Goal: Task Accomplishment & Management: Manage account settings

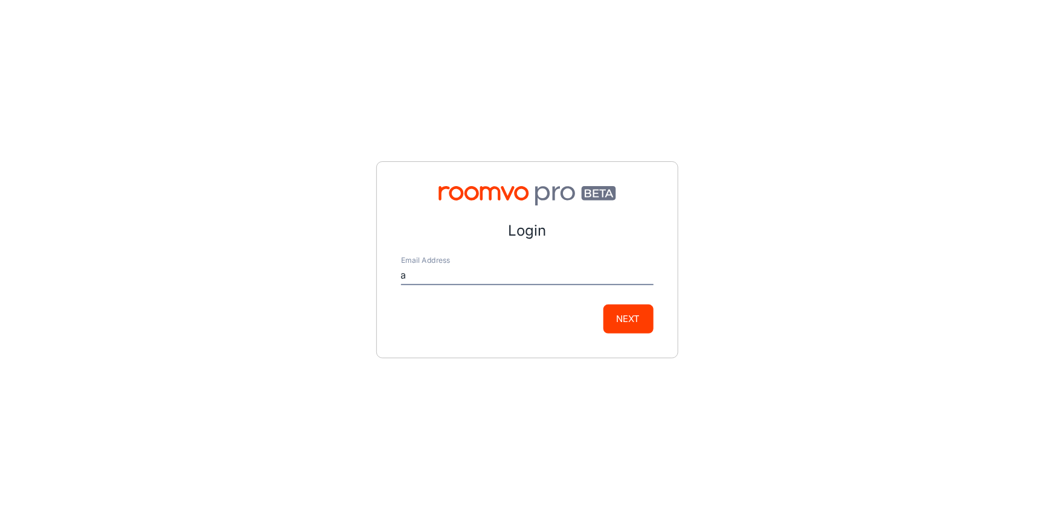
type input "[EMAIL_ADDRESS][DOMAIN_NAME]"
click at [628, 324] on button "Next" at bounding box center [629, 318] width 50 height 29
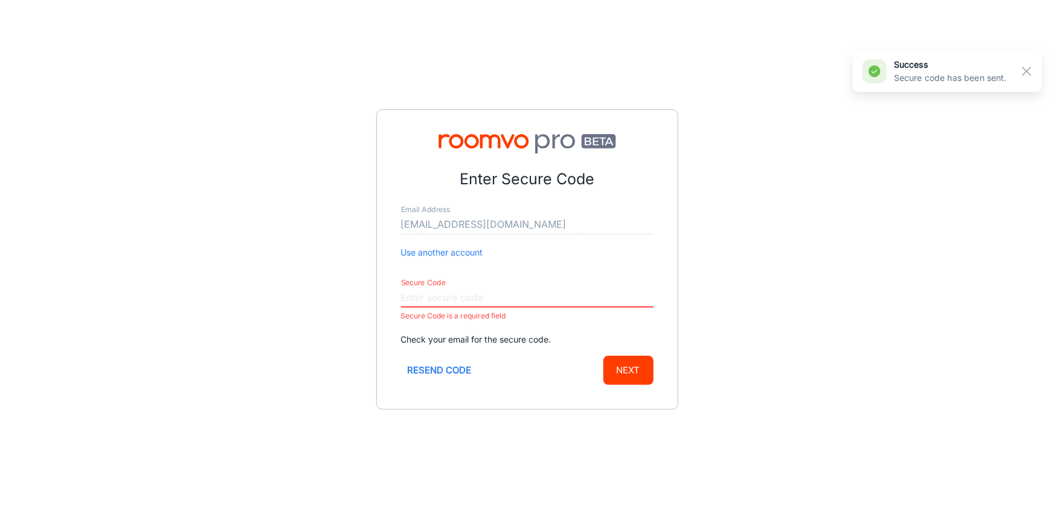
paste input "961310"
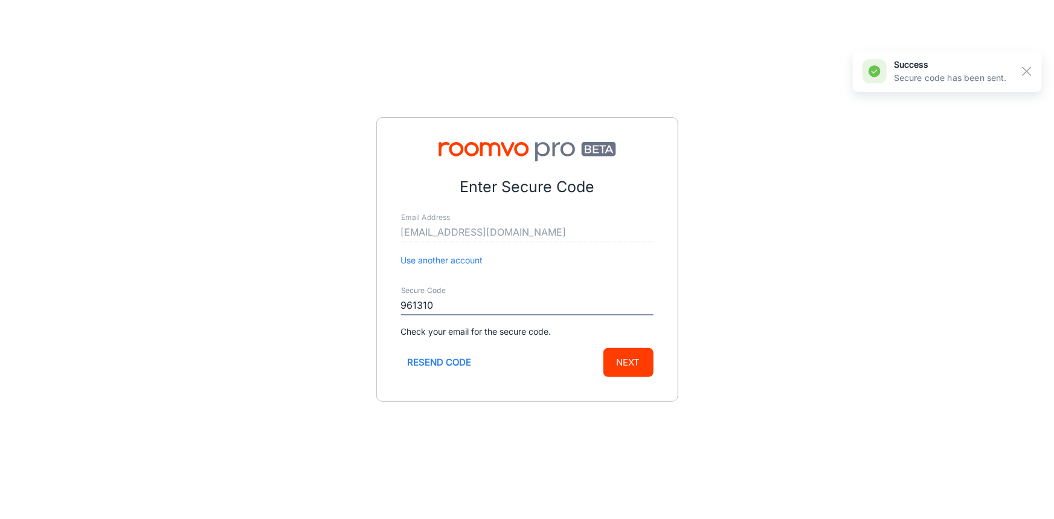
type input "961310"
click at [648, 369] on button "Next" at bounding box center [629, 362] width 50 height 29
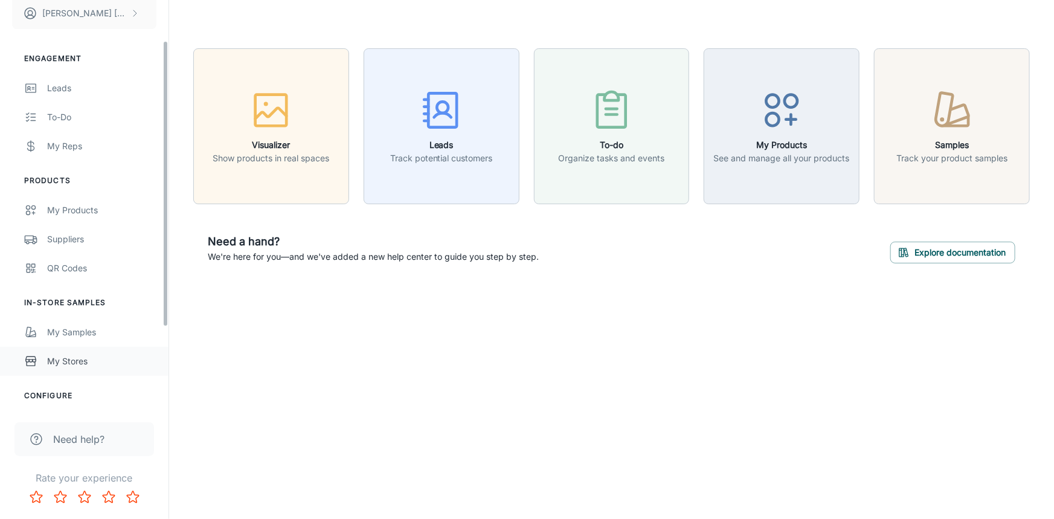
scroll to position [172, 0]
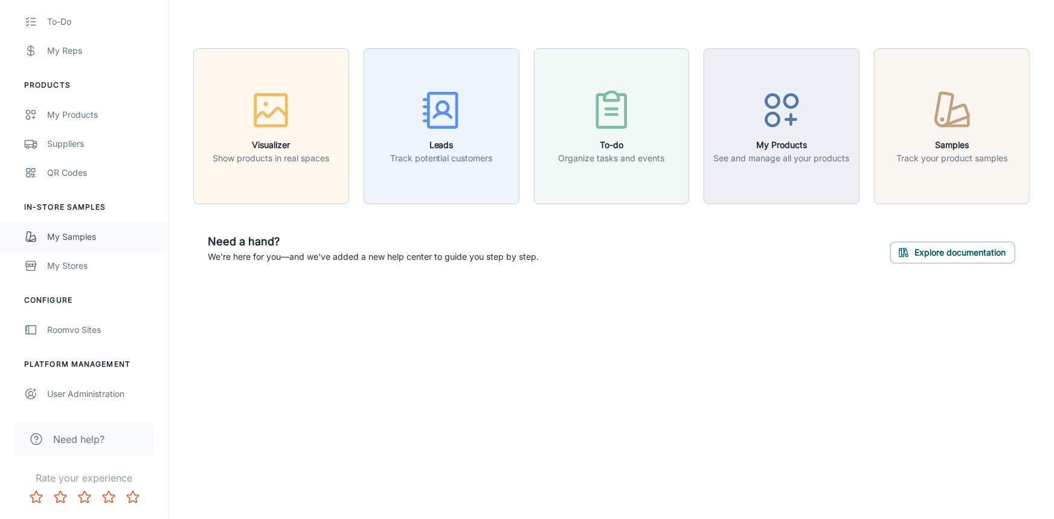
click at [69, 235] on div "My Samples" at bounding box center [101, 236] width 109 height 13
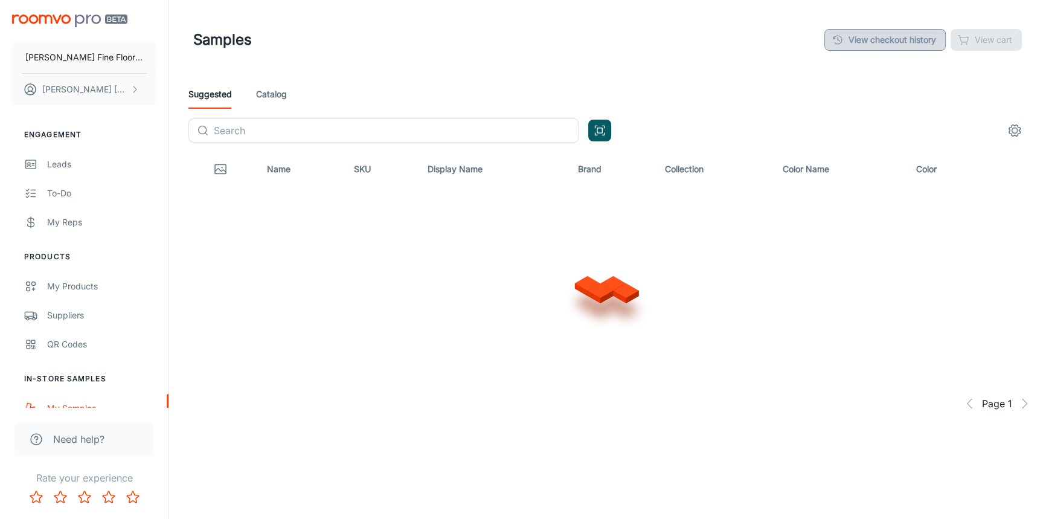
click at [915, 42] on link "View checkout history" at bounding box center [885, 40] width 121 height 22
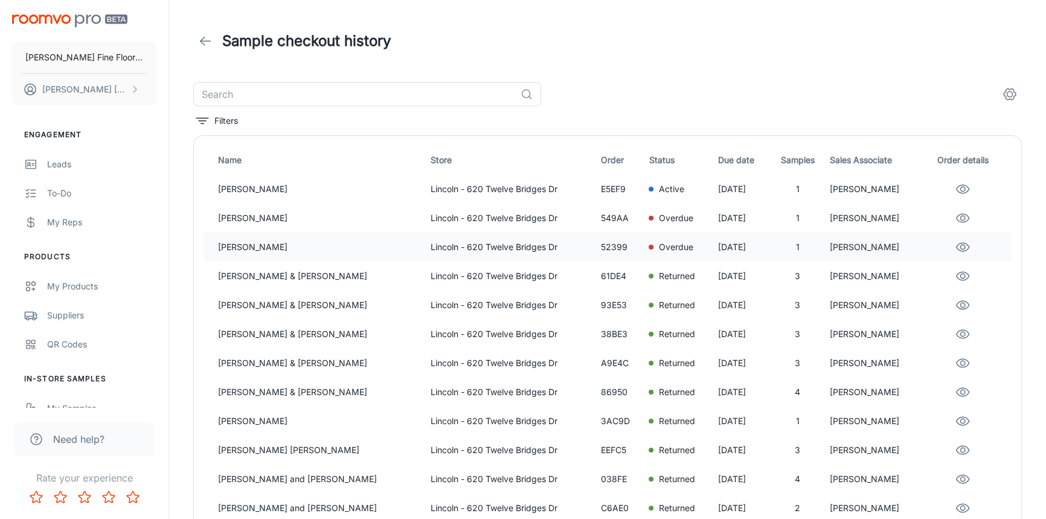
click at [658, 251] on p "Overdue" at bounding box center [675, 246] width 34 height 13
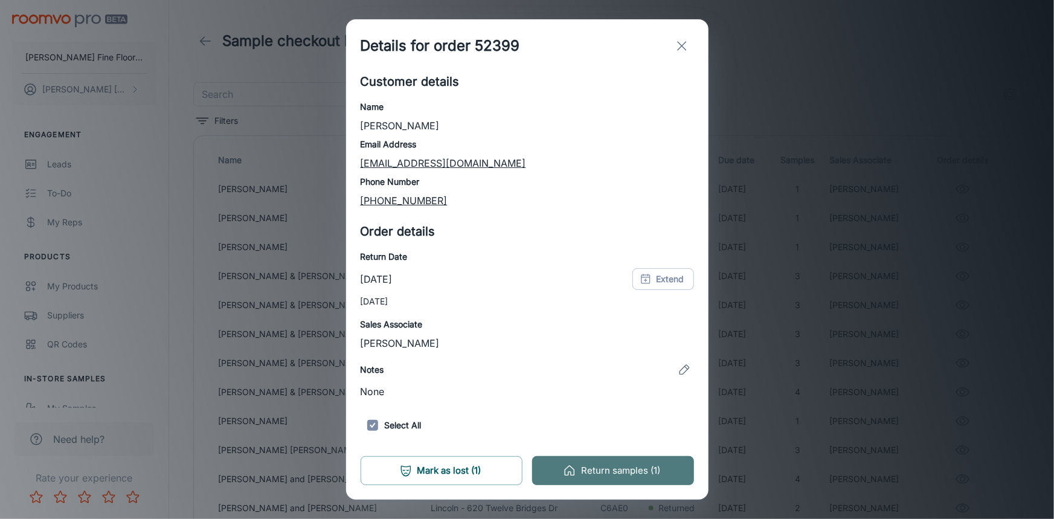
click at [611, 471] on button "Return samples (1)" at bounding box center [613, 470] width 162 height 29
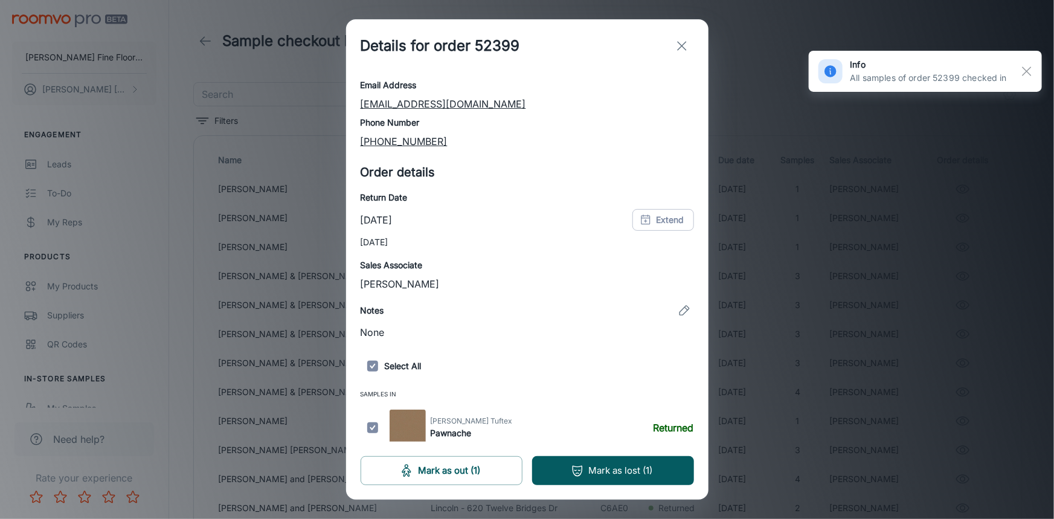
scroll to position [63, 0]
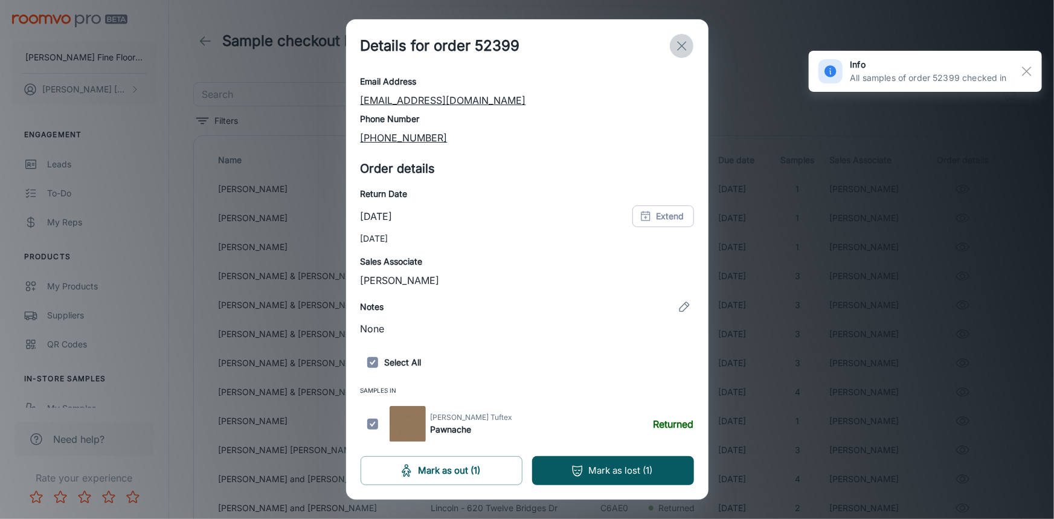
click at [683, 44] on line "exit" at bounding box center [682, 46] width 8 height 8
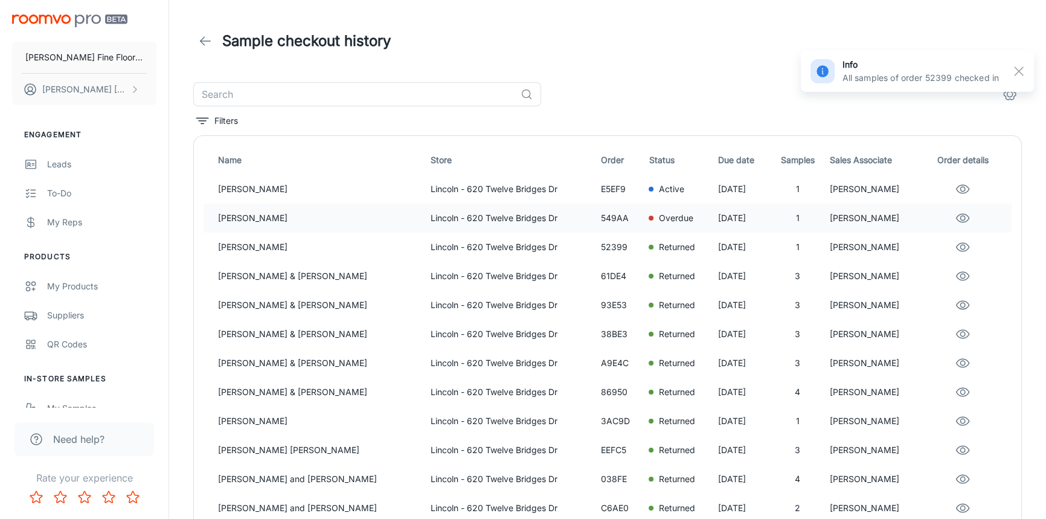
click at [658, 220] on p "Overdue" at bounding box center [675, 217] width 34 height 13
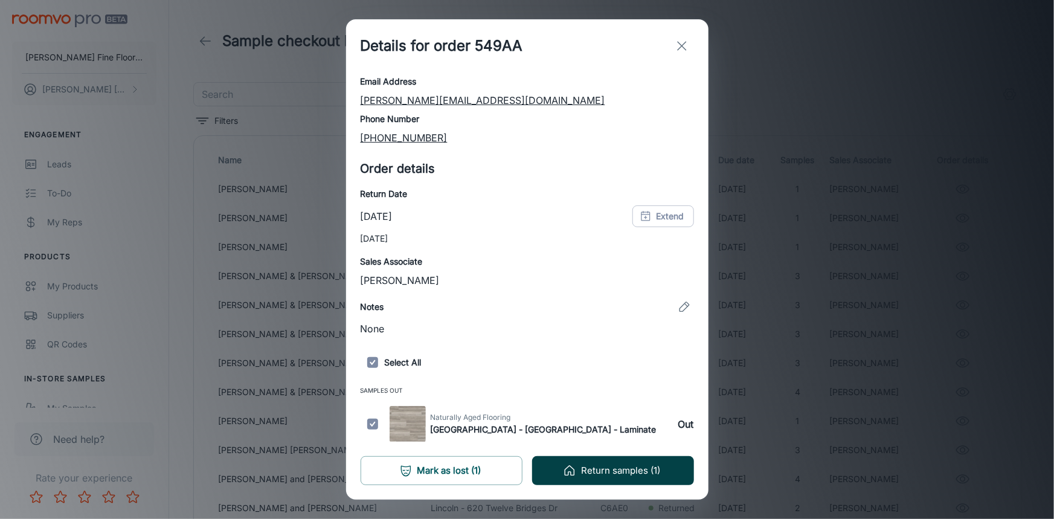
click at [619, 475] on button "Return samples (1)" at bounding box center [613, 470] width 162 height 29
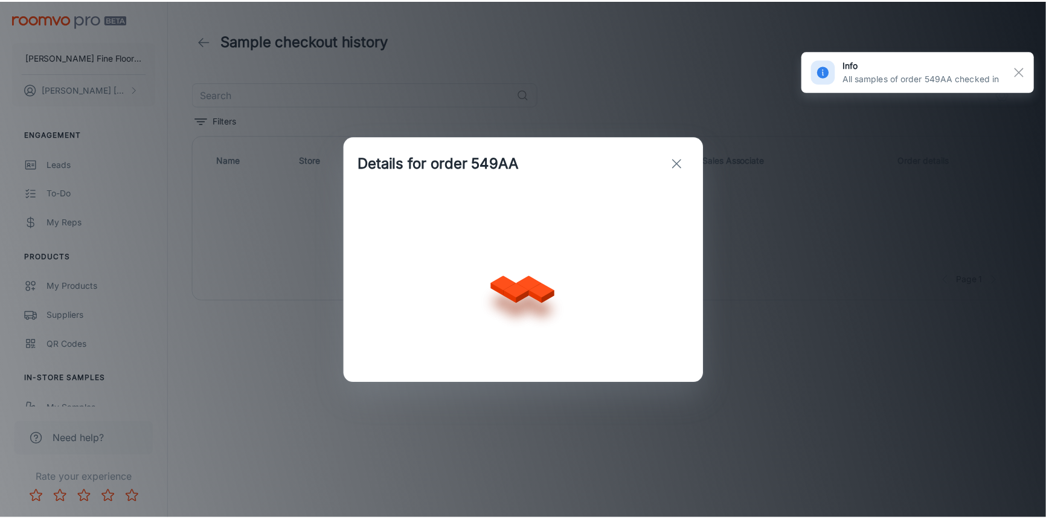
scroll to position [0, 0]
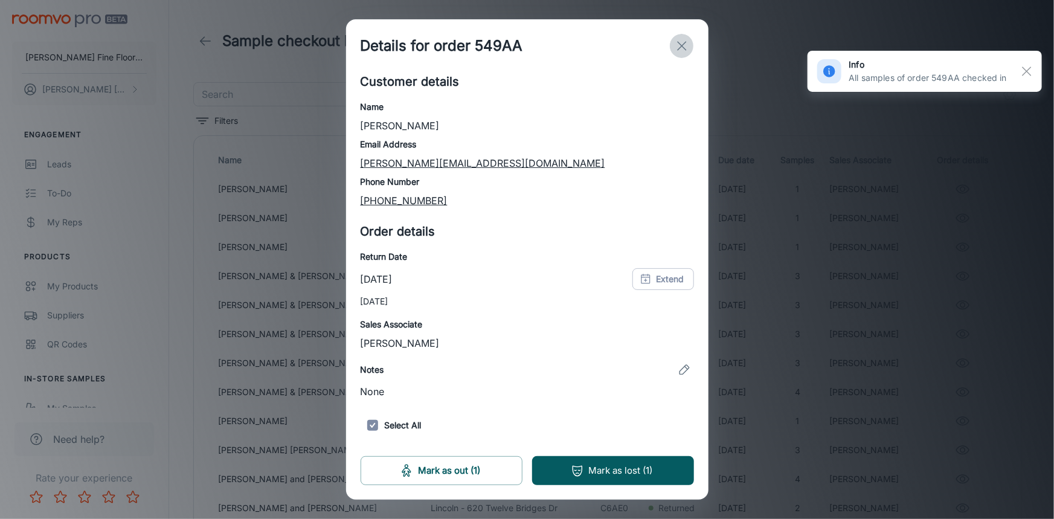
click at [681, 45] on line "exit" at bounding box center [682, 46] width 8 height 8
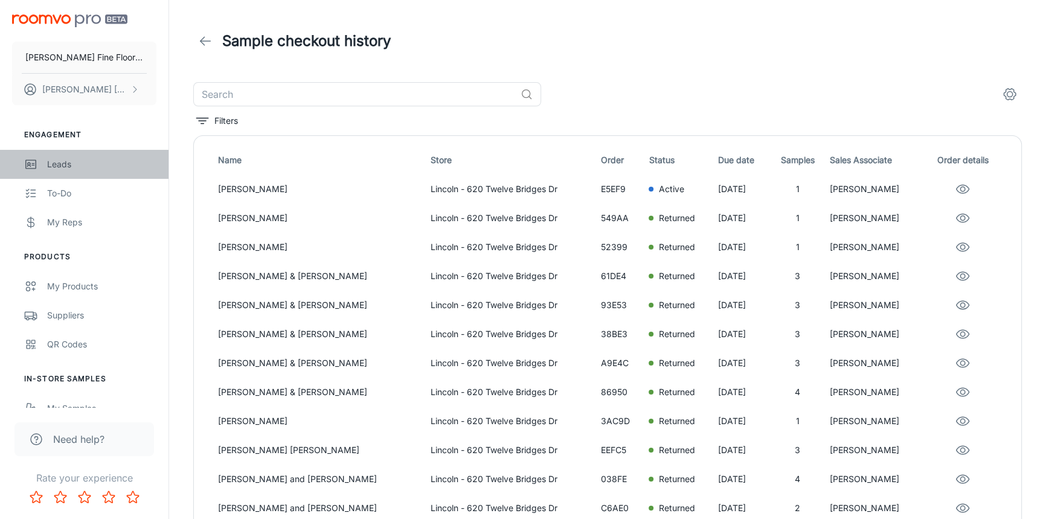
click at [64, 158] on div "Leads" at bounding box center [101, 164] width 109 height 13
